Goal: Register for event/course

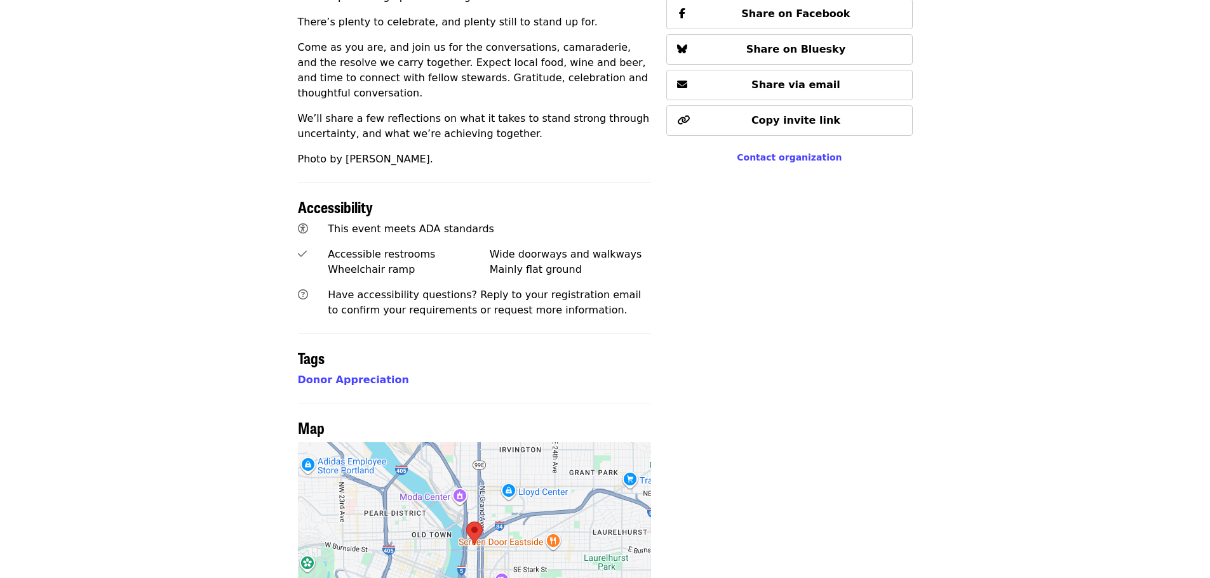
scroll to position [698, 0]
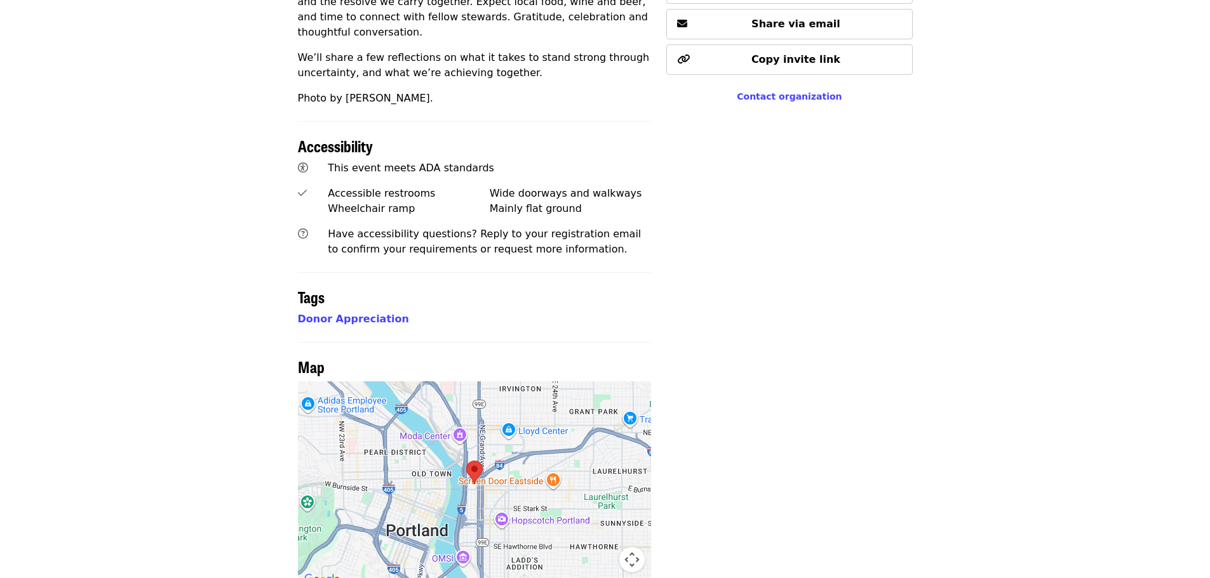
click at [479, 461] on img at bounding box center [474, 472] width 17 height 23
click at [466, 461] on area at bounding box center [466, 461] width 0 height 0
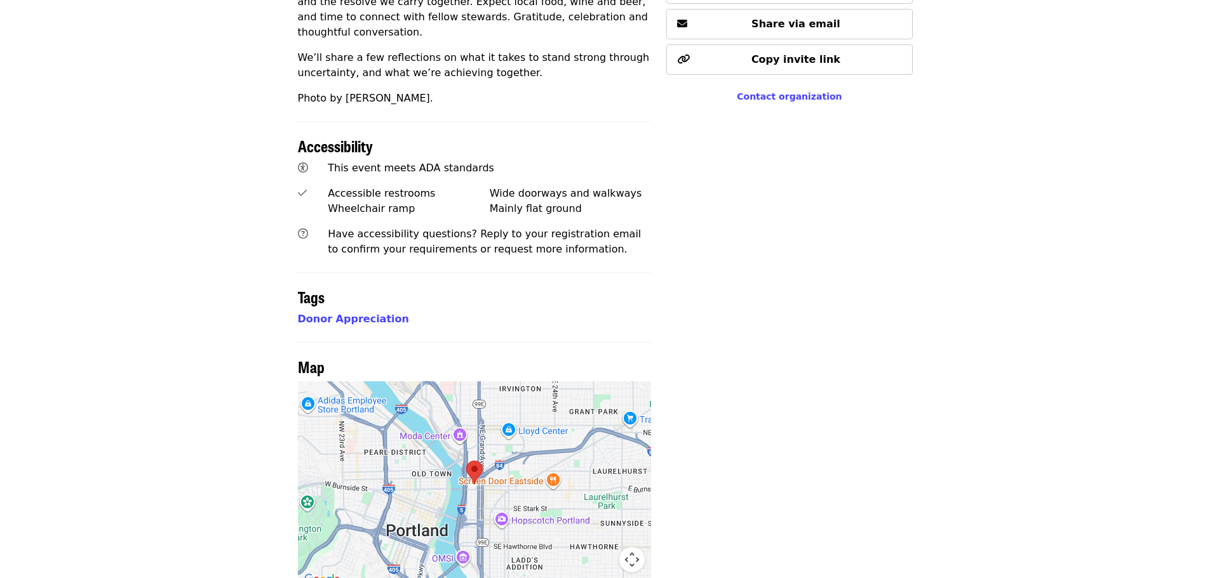
click at [466, 461] on area at bounding box center [466, 461] width 0 height 0
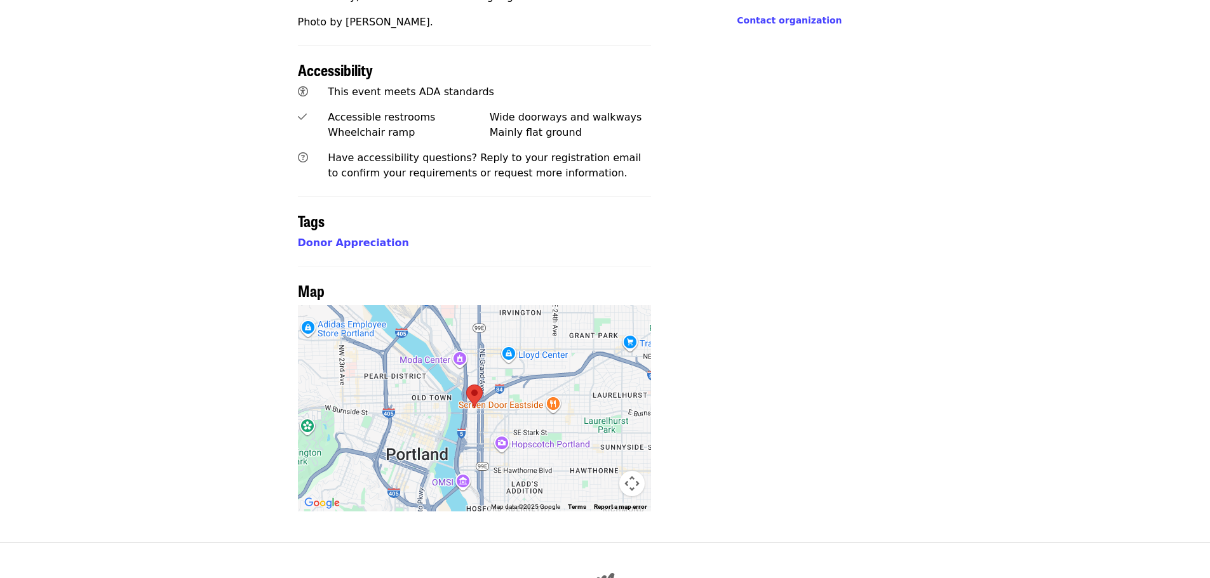
scroll to position [825, 0]
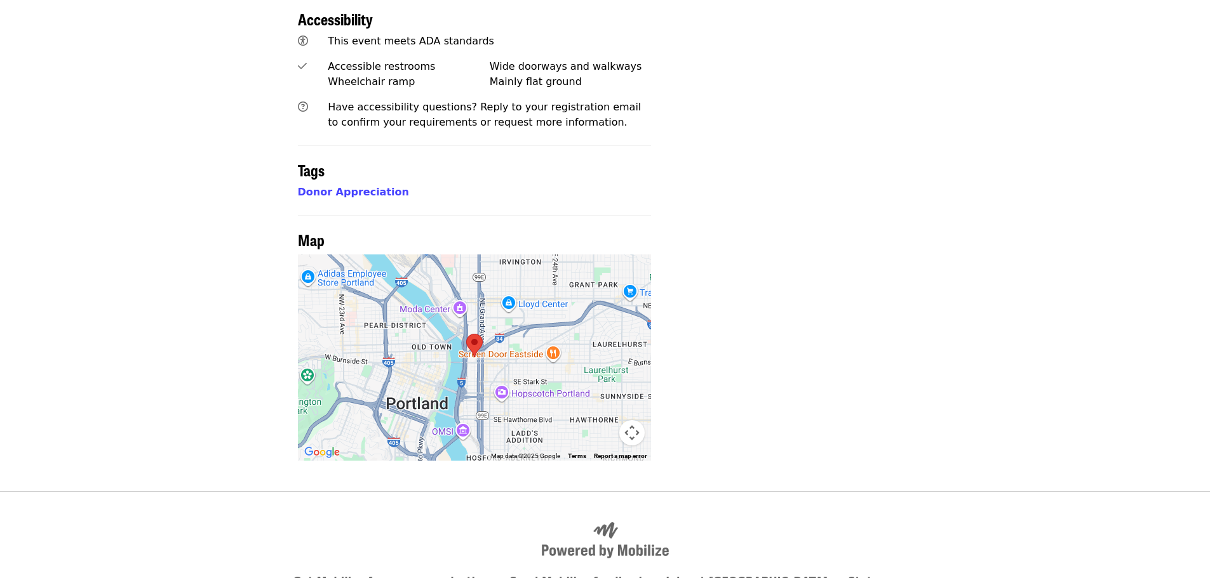
click at [454, 341] on div at bounding box center [475, 358] width 354 height 206
click at [455, 340] on div at bounding box center [475, 358] width 354 height 206
click at [428, 323] on div at bounding box center [475, 358] width 354 height 206
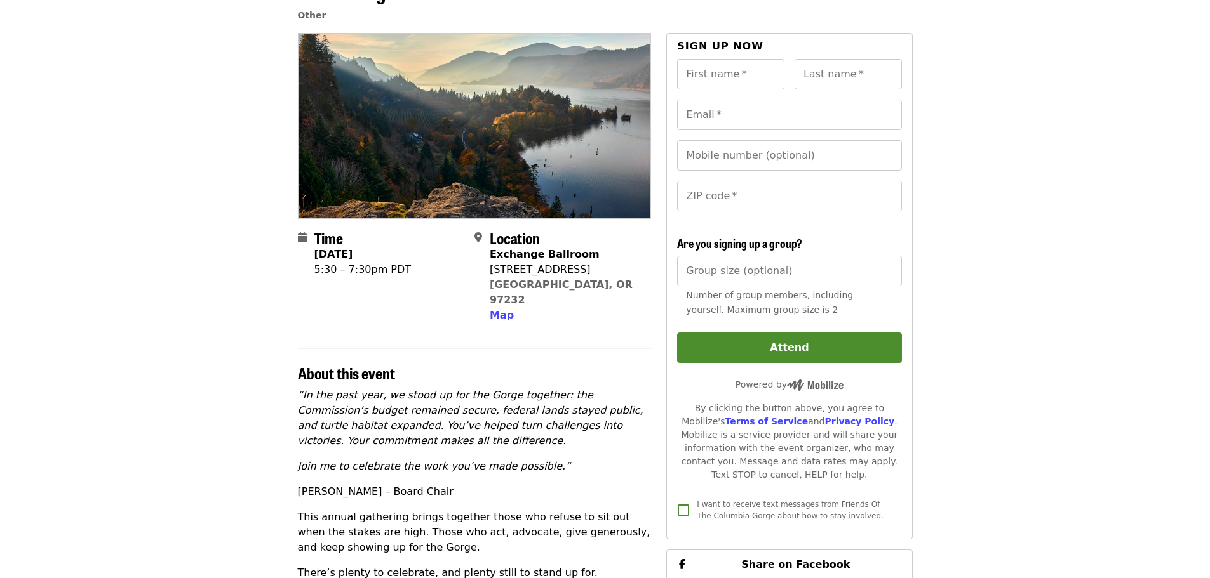
scroll to position [63, 0]
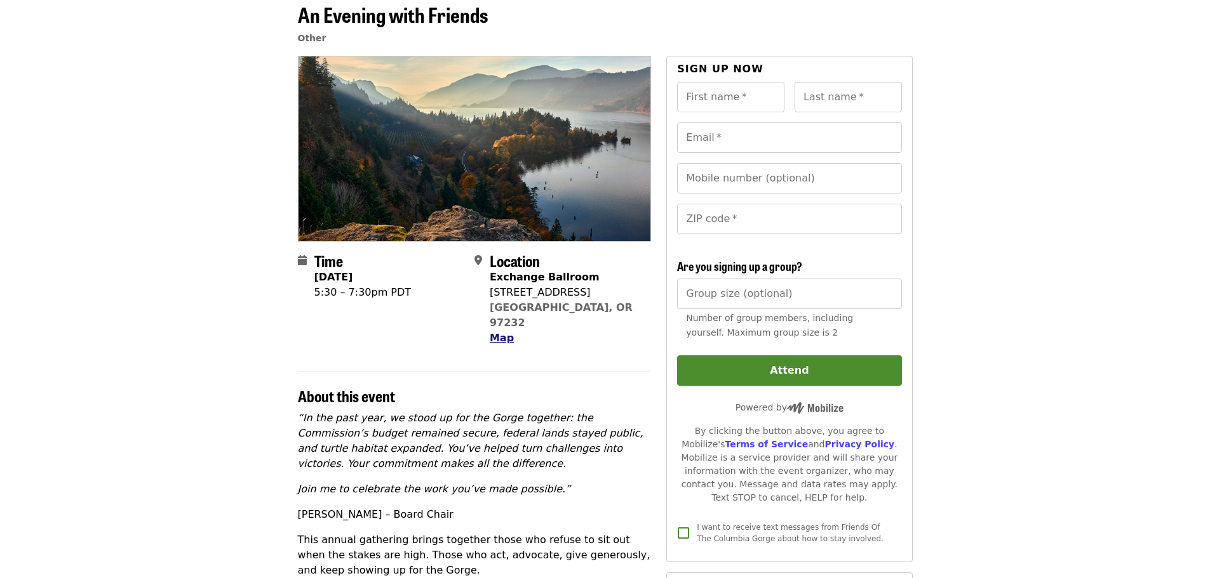
click at [503, 332] on span "Map" at bounding box center [502, 338] width 24 height 12
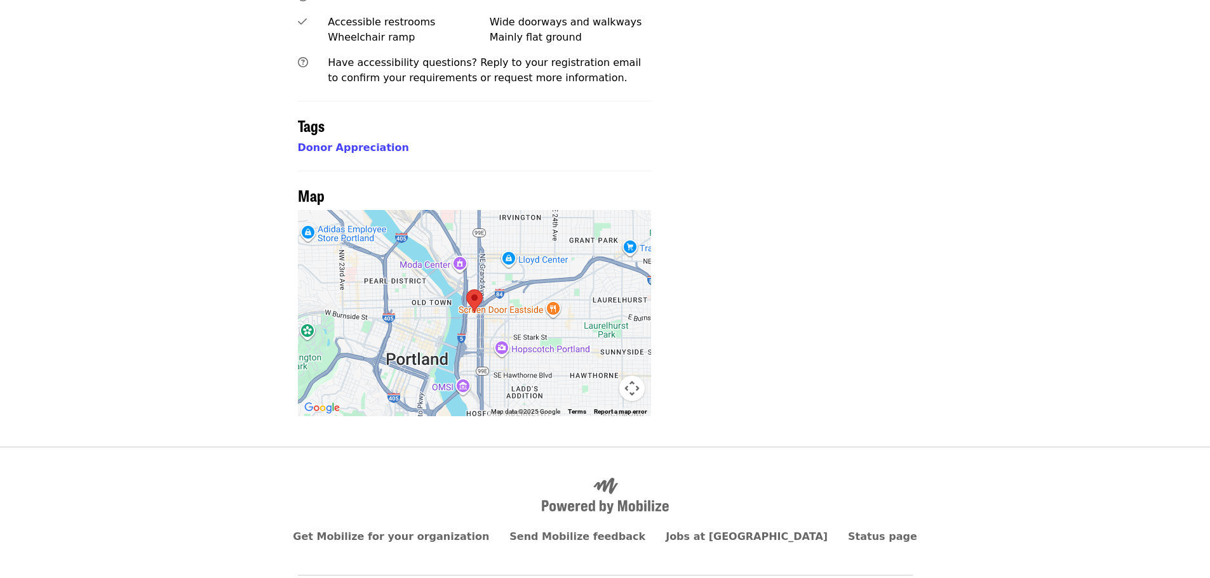
scroll to position [871, 0]
click at [555, 279] on div at bounding box center [475, 313] width 354 height 206
click at [551, 279] on div at bounding box center [475, 313] width 354 height 206
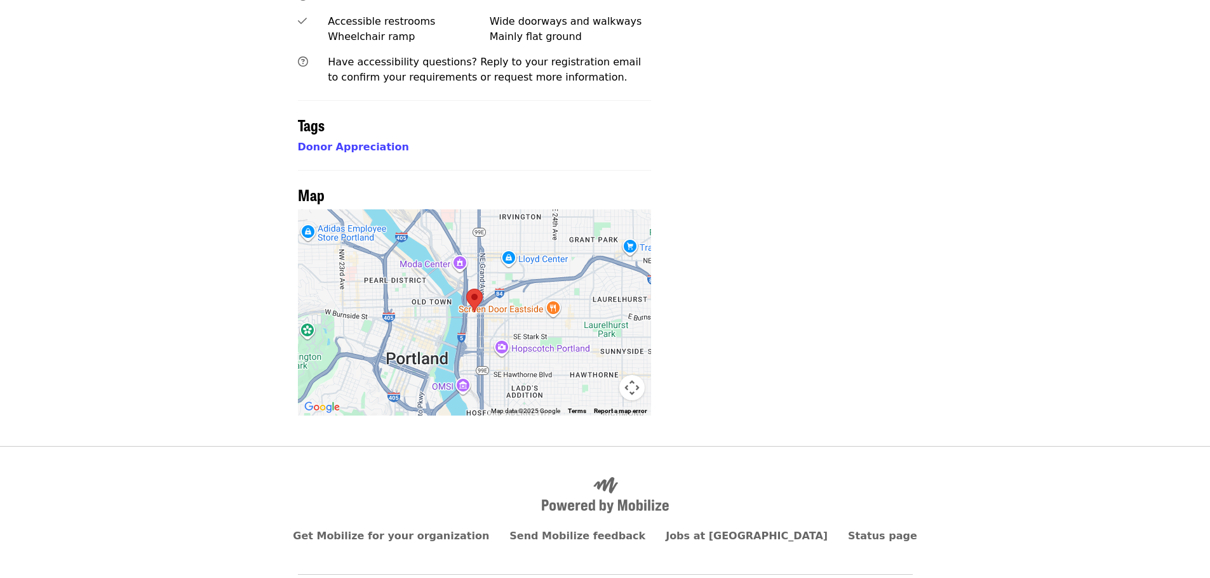
click at [551, 279] on div at bounding box center [475, 313] width 354 height 206
